Goal: Transaction & Acquisition: Purchase product/service

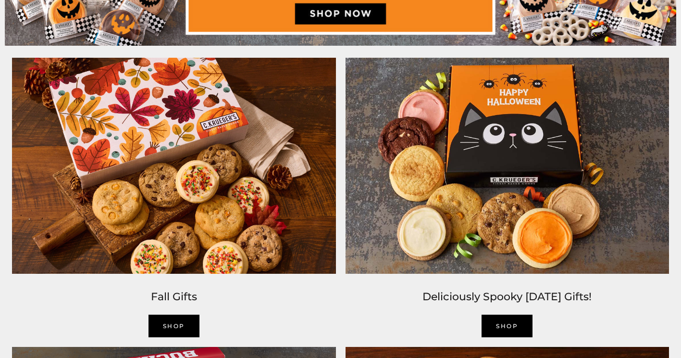
scroll to position [673, 0]
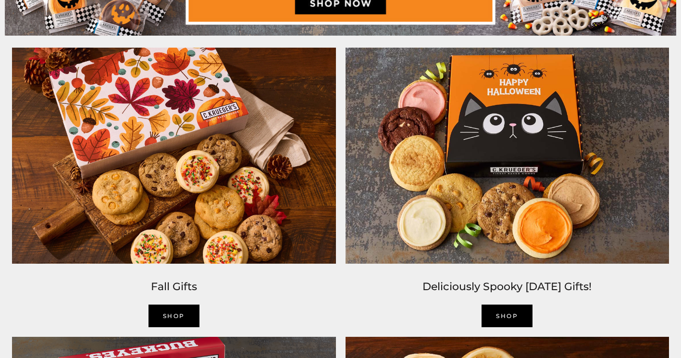
click at [173, 318] on link "SHOP" at bounding box center [174, 315] width 51 height 23
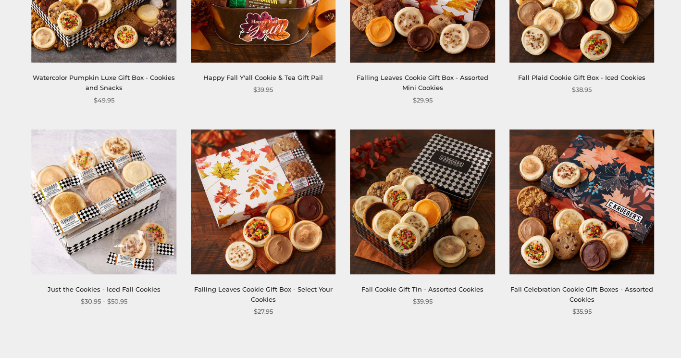
scroll to position [1201, 0]
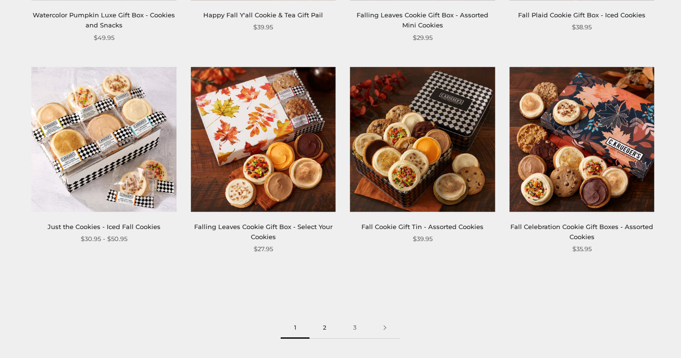
click at [323, 329] on link "2" at bounding box center [324, 328] width 30 height 22
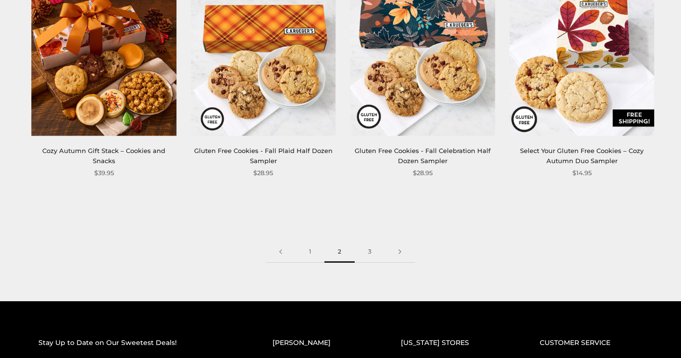
scroll to position [1298, 0]
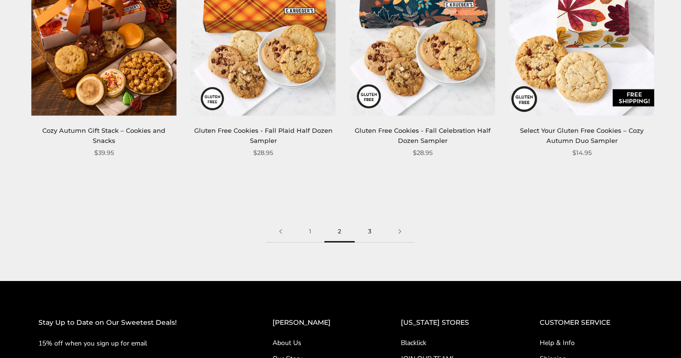
click at [369, 232] on link "3" at bounding box center [370, 232] width 30 height 22
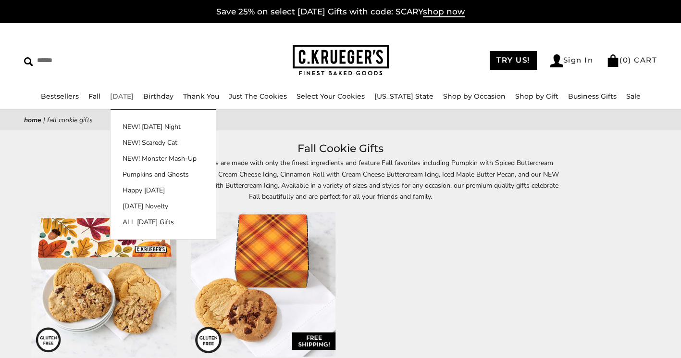
click at [134, 97] on link "[DATE]" at bounding box center [122, 96] width 24 height 9
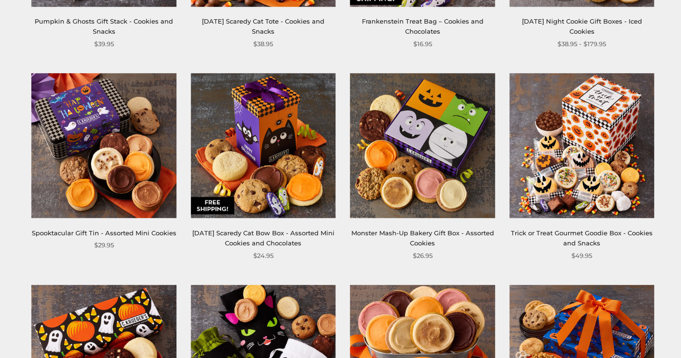
scroll to position [1009, 0]
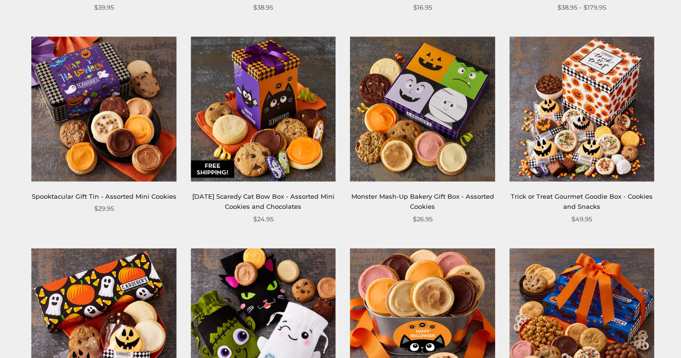
click at [135, 195] on link "Spooktacular Gift Tin - Assorted Mini Cookies" at bounding box center [104, 196] width 145 height 8
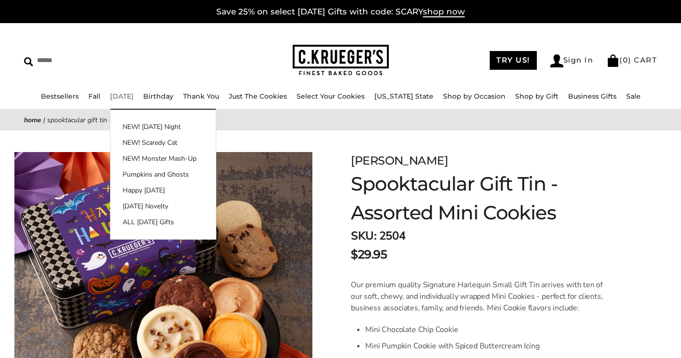
click at [134, 97] on link "[DATE]" at bounding box center [122, 96] width 24 height 9
